Goal: Communication & Community: Answer question/provide support

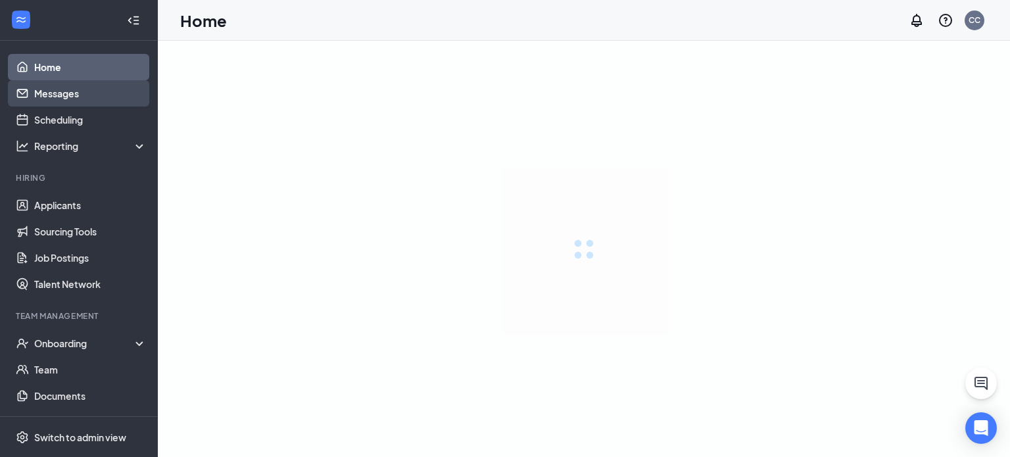
click at [69, 94] on link "Messages" at bounding box center [90, 93] width 112 height 26
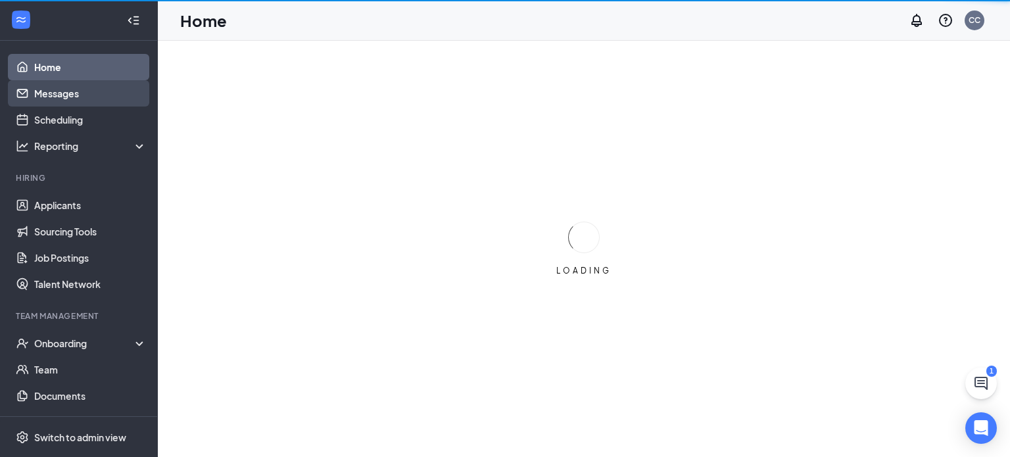
click at [69, 94] on link "Messages" at bounding box center [90, 93] width 112 height 26
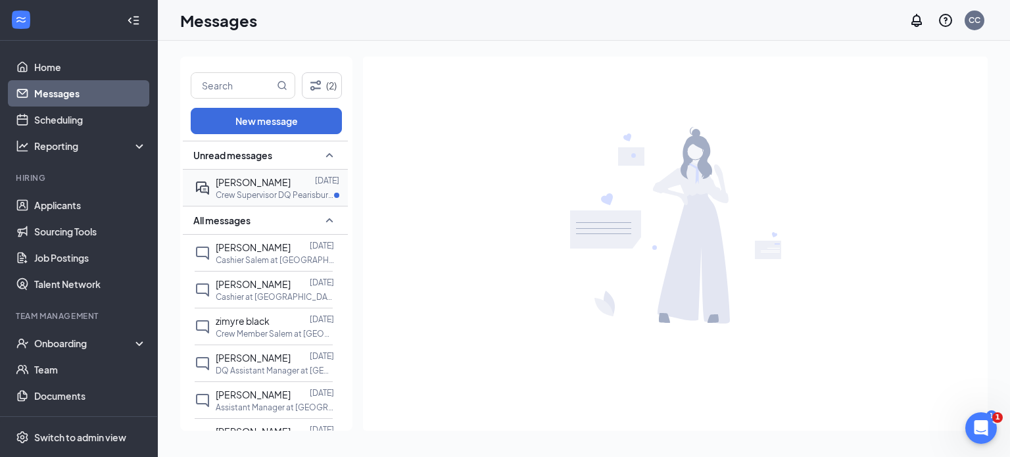
click at [291, 176] on span "[PERSON_NAME]" at bounding box center [253, 182] width 75 height 12
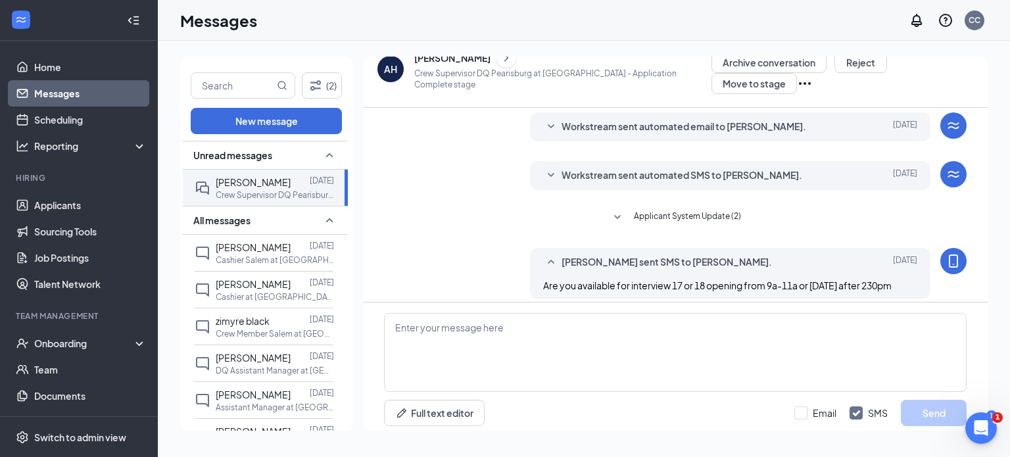
scroll to position [121, 0]
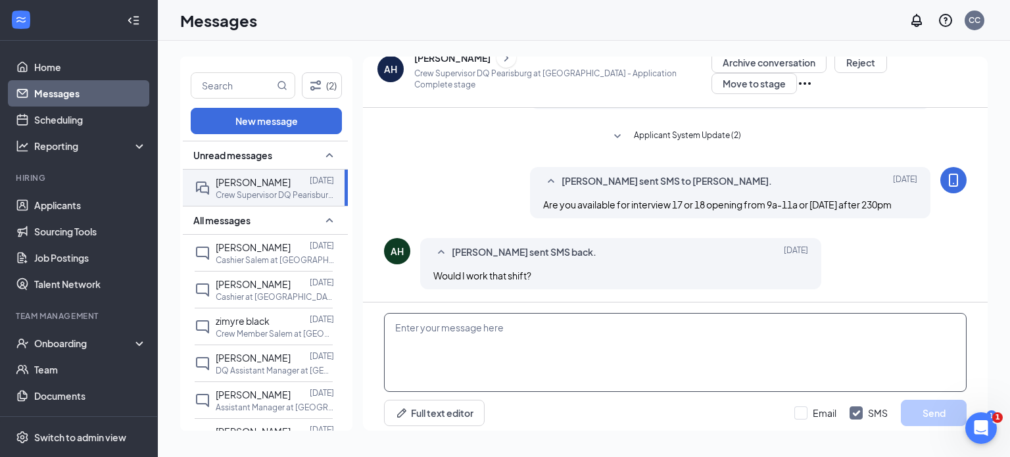
click at [431, 337] on textarea at bounding box center [675, 352] width 583 height 79
type textarea "l"
click at [393, 318] on textarea "Interview times I have open ," at bounding box center [675, 352] width 583 height 79
click at [552, 320] on textarea "That's Interview times I have open ," at bounding box center [675, 352] width 583 height 79
type textarea "That's Interview times I have open."
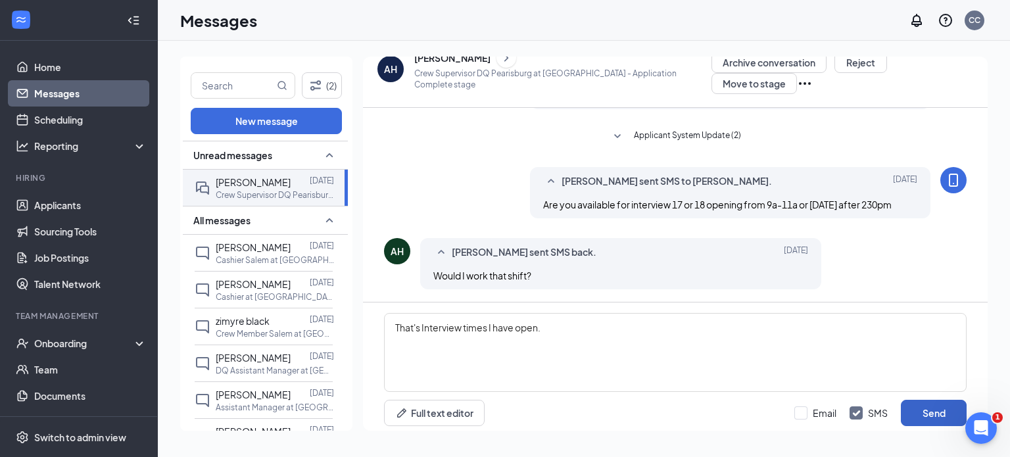
click at [937, 413] on button "Send" at bounding box center [934, 413] width 66 height 26
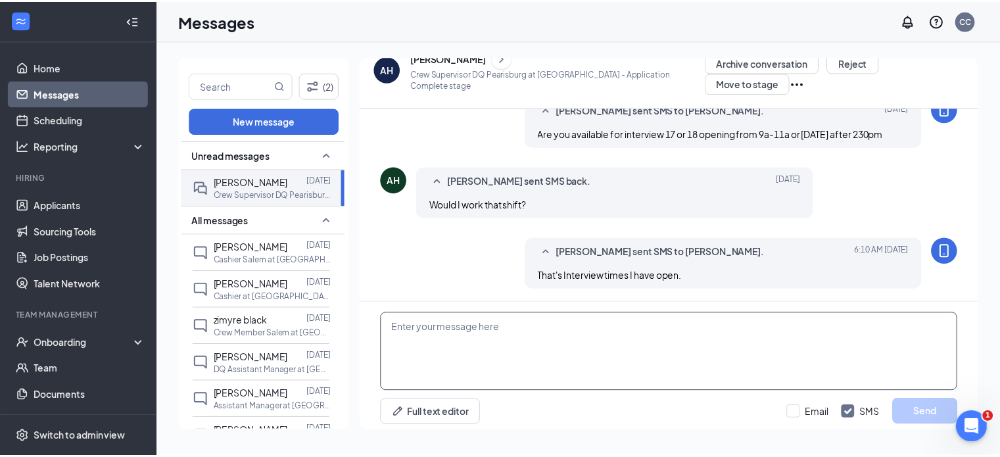
scroll to position [192, 0]
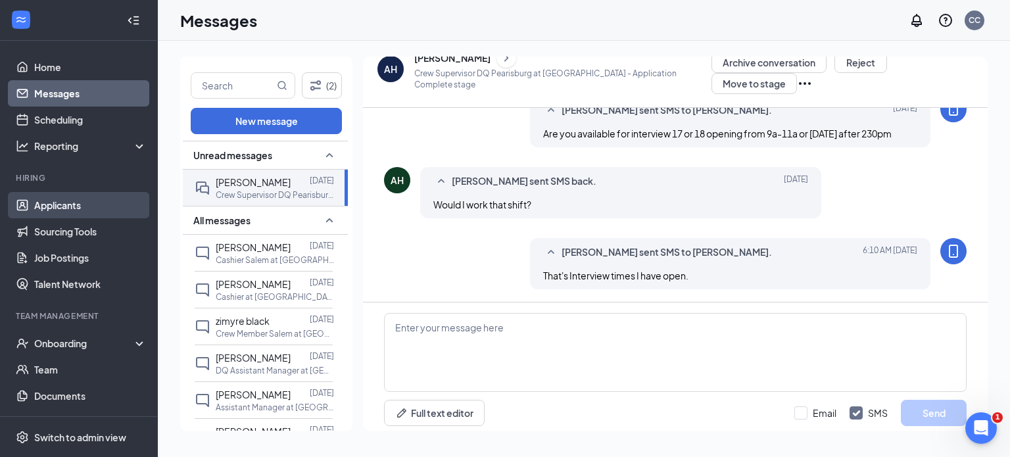
click at [86, 208] on link "Applicants" at bounding box center [90, 205] width 112 height 26
